Goal: Task Accomplishment & Management: Manage account settings

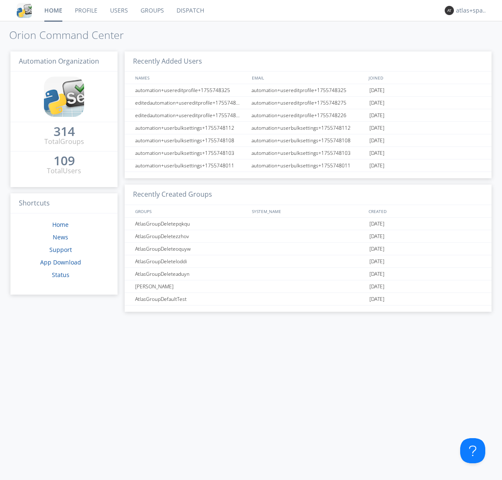
click at [190, 10] on link "Dispatch" at bounding box center [190, 10] width 40 height 21
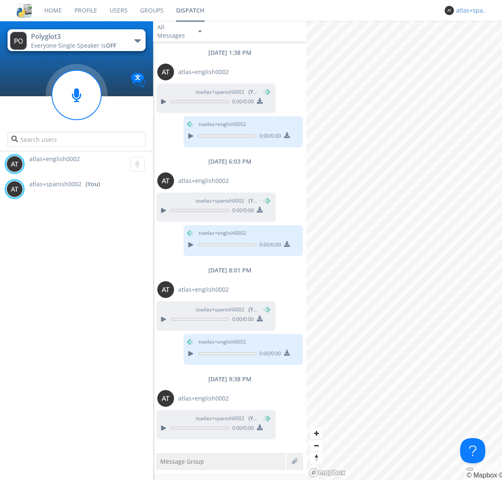
click at [470, 10] on div "atlas+spanish0002" at bounding box center [471, 10] width 31 height 8
click at [476, 44] on div "Log Out" at bounding box center [476, 44] width 43 height 15
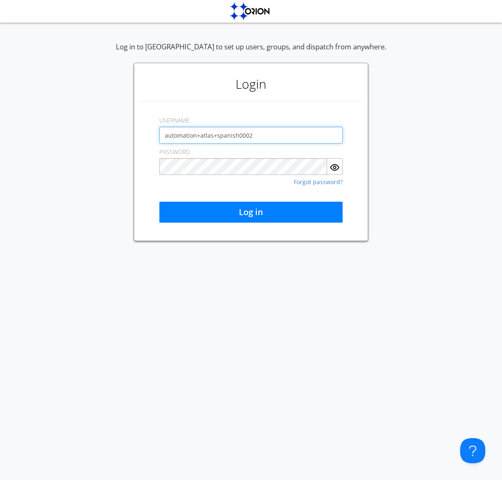
type input "automation+atlas+spanish0002"
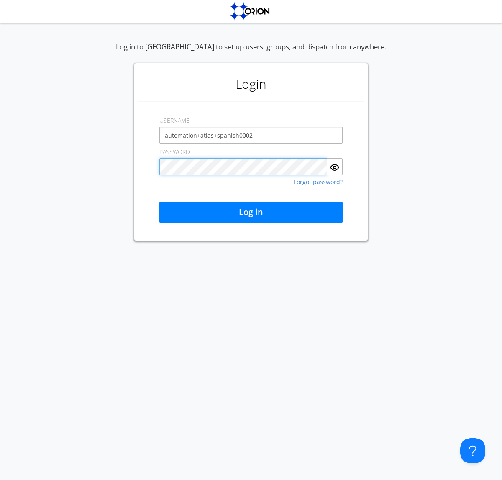
click at [251, 212] on button "Log in" at bounding box center [251, 212] width 183 height 21
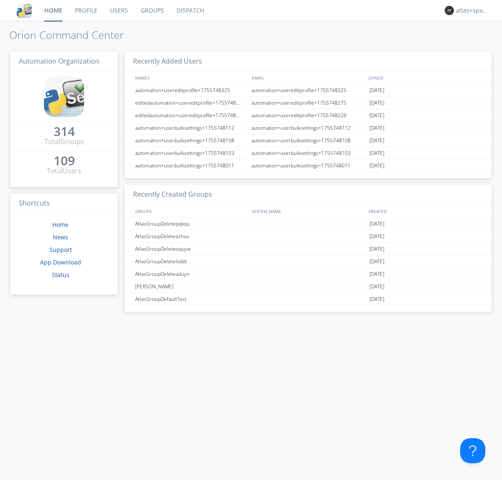
click at [190, 10] on link "Dispatch" at bounding box center [190, 10] width 40 height 21
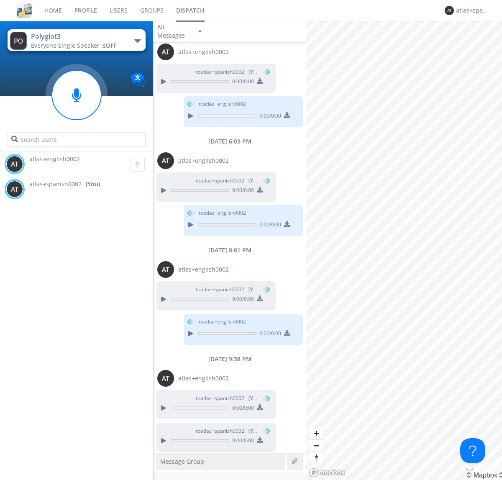
scroll to position [22, 0]
